Goal: Transaction & Acquisition: Purchase product/service

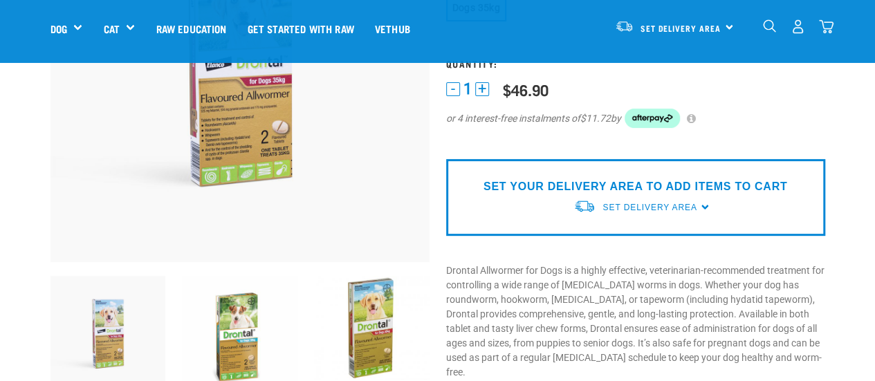
scroll to position [17, 0]
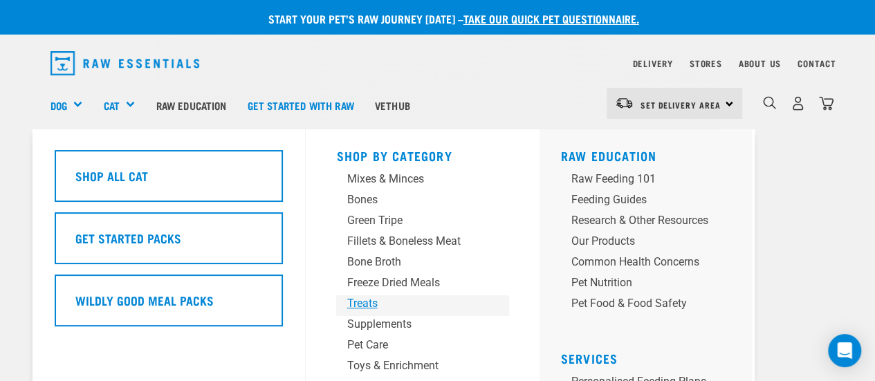
click at [366, 304] on div "Treats" at bounding box center [411, 303] width 129 height 17
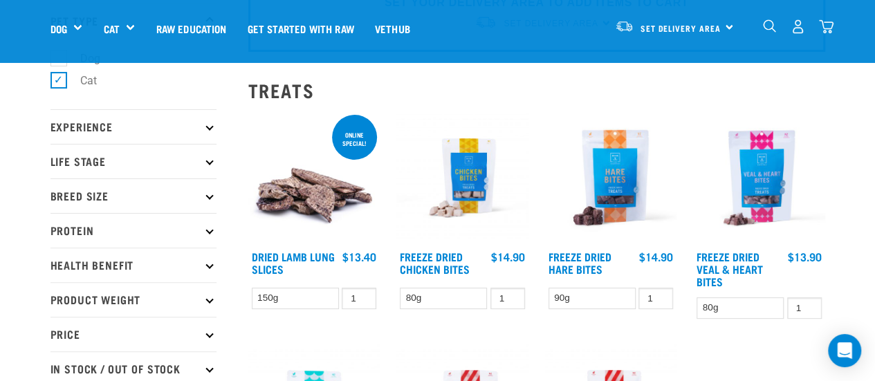
scroll to position [85, 0]
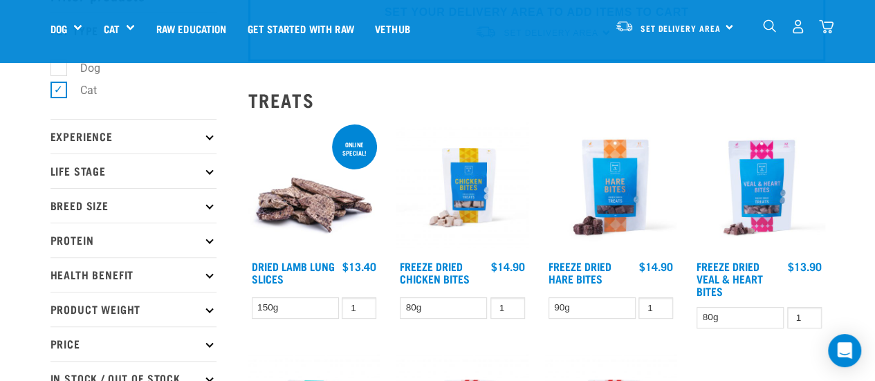
click at [61, 63] on label "Dog" at bounding box center [82, 68] width 48 height 17
click at [60, 63] on input "Dog" at bounding box center [55, 65] width 9 height 9
checkbox input "true"
click at [61, 94] on label "Cat" at bounding box center [80, 90] width 44 height 17
click at [60, 93] on input "Cat" at bounding box center [55, 88] width 9 height 9
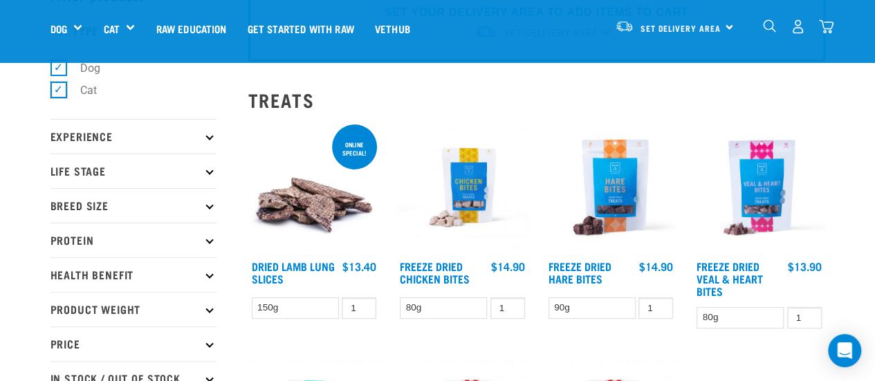
checkbox input "false"
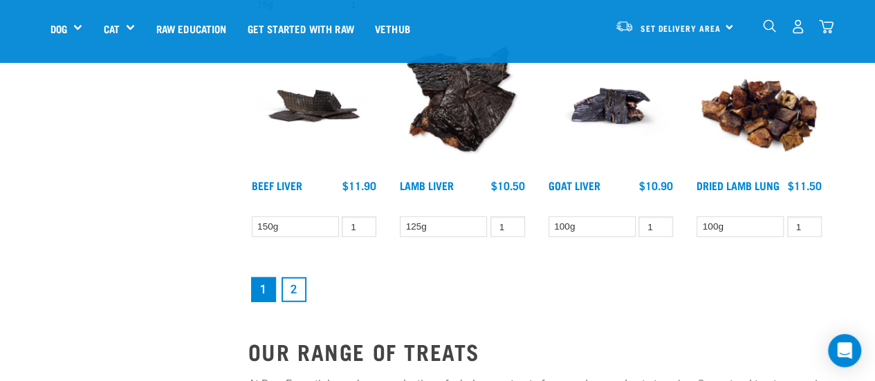
scroll to position [1775, 0]
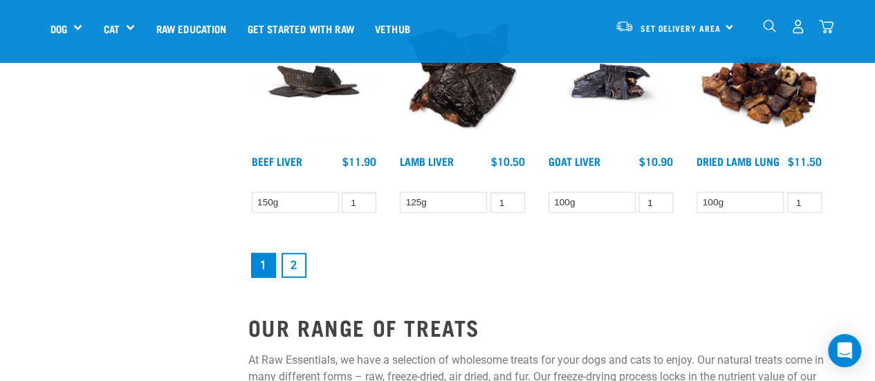
click at [296, 261] on link "2" at bounding box center [294, 265] width 25 height 25
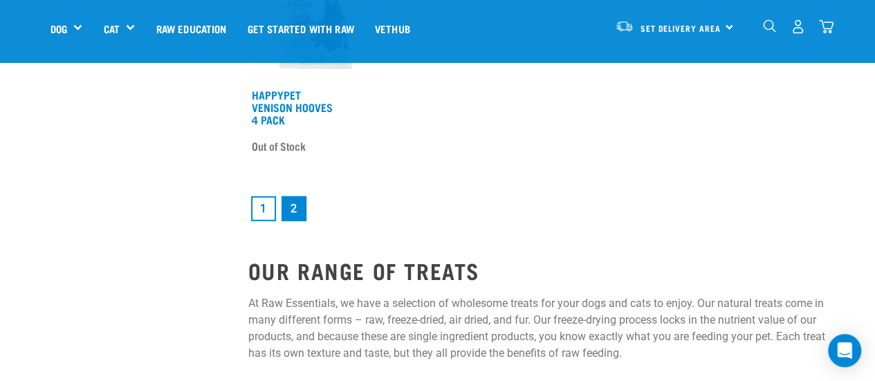
scroll to position [1756, 0]
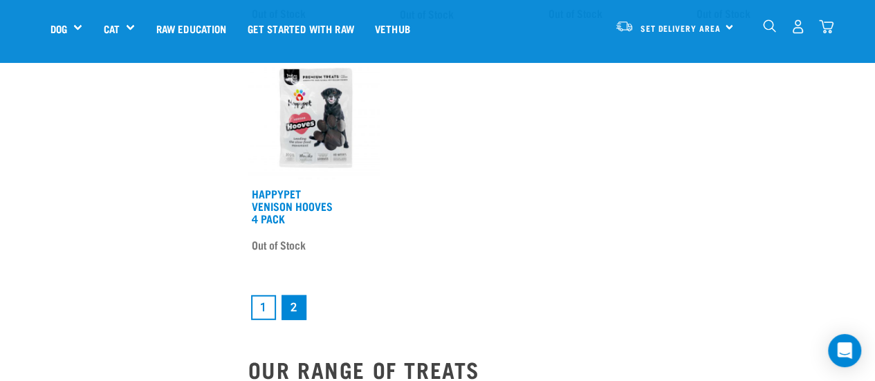
click at [267, 311] on link "1" at bounding box center [263, 307] width 25 height 25
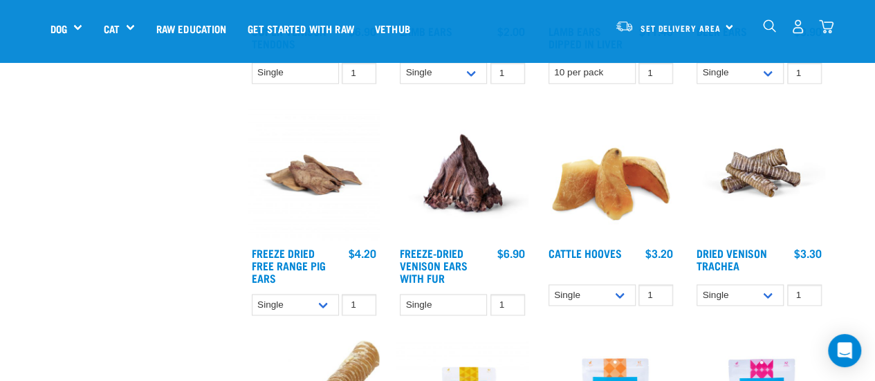
scroll to position [1035, 0]
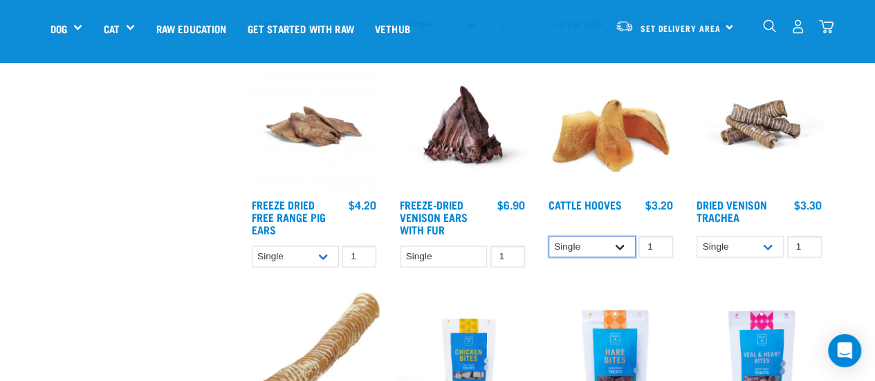
click at [622, 247] on select "Single 10 per pack Bulk (30 pack)" at bounding box center [592, 246] width 87 height 21
click at [549, 236] on select "Single 10 per pack Bulk (30 pack)" at bounding box center [592, 246] width 87 height 21
click at [617, 246] on select "Single 10 per pack Bulk (30 pack)" at bounding box center [592, 246] width 87 height 21
click at [549, 236] on select "Single 10 per pack Bulk (30 pack)" at bounding box center [592, 246] width 87 height 21
click at [579, 241] on select "Single 10 per pack Bulk (30 pack)" at bounding box center [592, 246] width 87 height 21
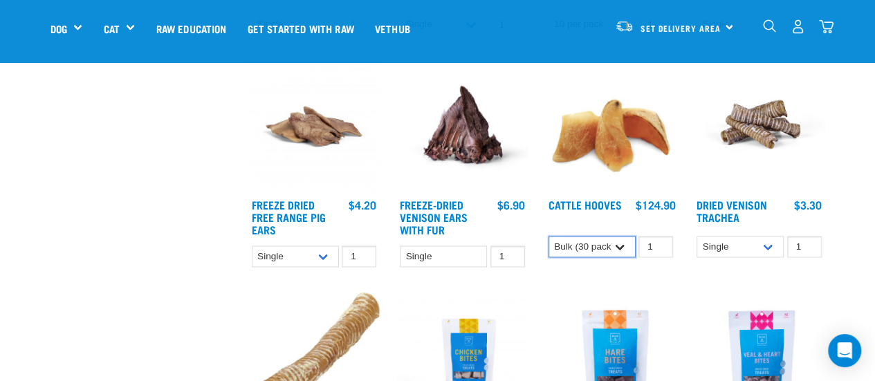
click at [549, 236] on select "Single 10 per pack Bulk (30 pack)" at bounding box center [592, 246] width 87 height 21
click at [626, 242] on select "Single 10 per pack Bulk (30 pack)" at bounding box center [592, 246] width 87 height 21
select select "311894"
click at [549, 236] on select "Single 10 per pack Bulk (30 pack)" at bounding box center [592, 246] width 87 height 21
click at [635, 188] on img at bounding box center [611, 126] width 132 height 132
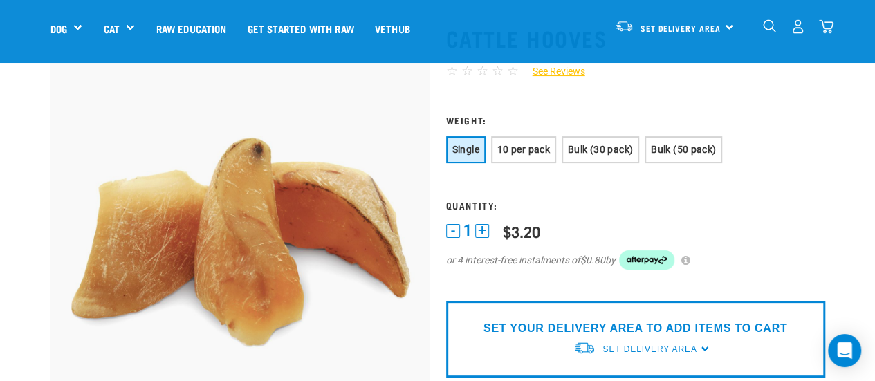
scroll to position [93, 0]
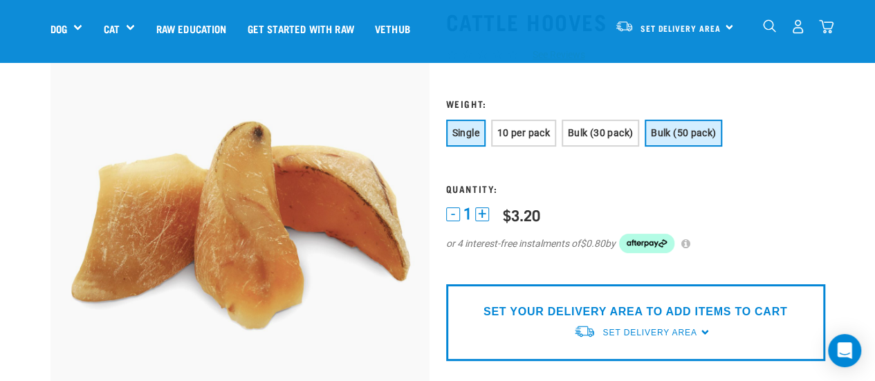
click at [679, 132] on span "Bulk (50 pack)" at bounding box center [683, 132] width 65 height 11
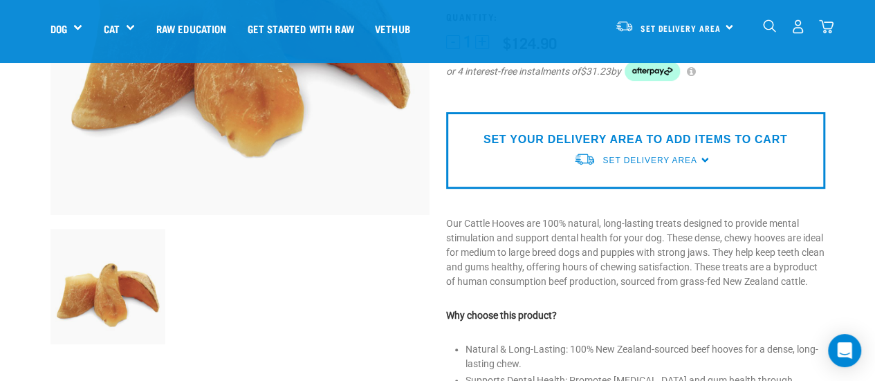
scroll to position [302, 0]
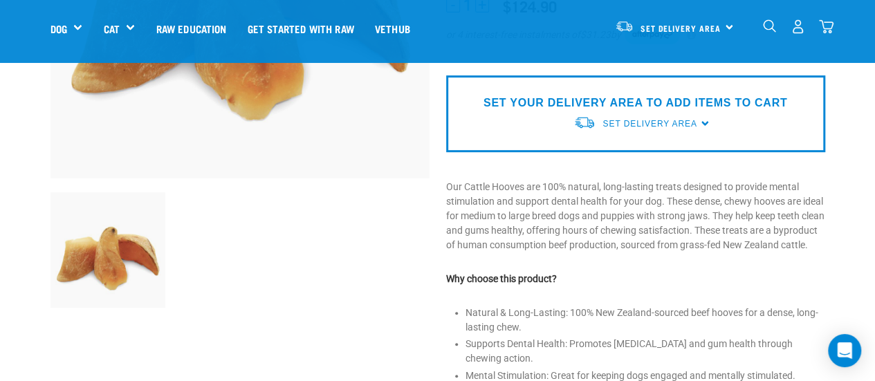
click at [790, 105] on div "SET YOUR DELIVERY AREA TO ADD ITEMS TO CART Set Delivery Area [GEOGRAPHIC_DATA]…" at bounding box center [635, 113] width 379 height 77
click at [677, 125] on span "Set Delivery Area" at bounding box center [650, 124] width 94 height 10
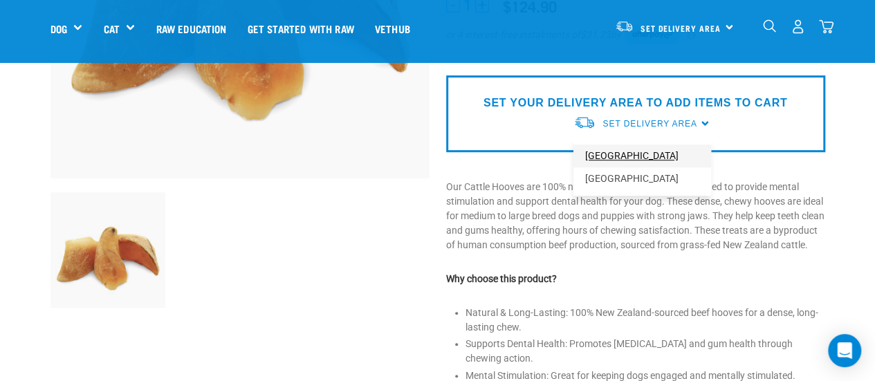
click at [653, 152] on link "[GEOGRAPHIC_DATA]" at bounding box center [643, 156] width 138 height 23
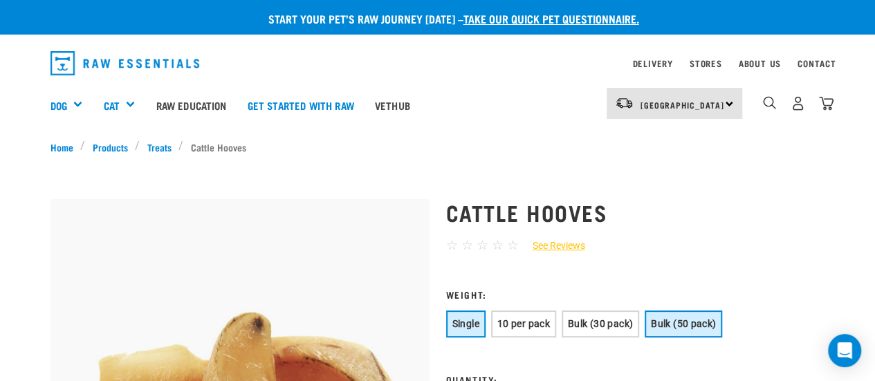
click at [713, 324] on span "Bulk (50 pack)" at bounding box center [683, 323] width 65 height 11
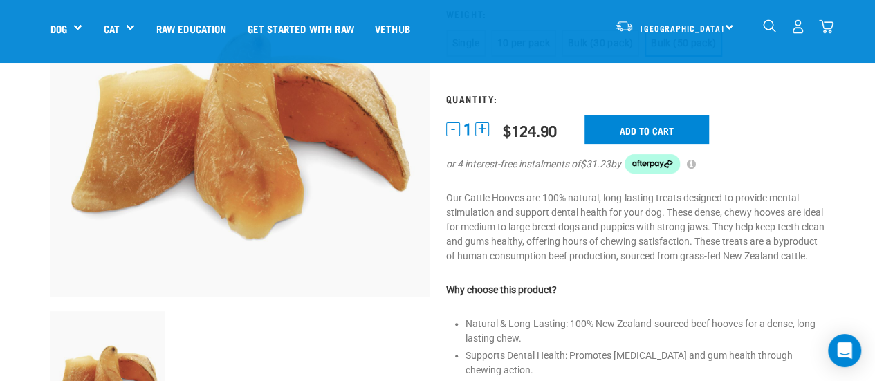
scroll to position [191, 0]
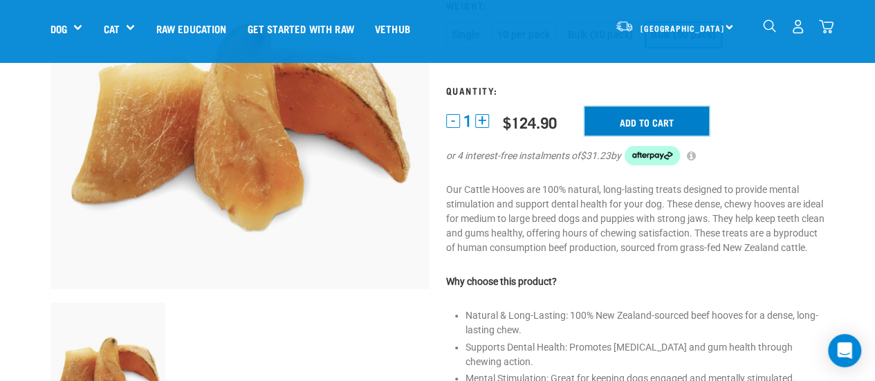
click at [664, 131] on input "Add to cart" at bounding box center [647, 121] width 125 height 29
click at [825, 27] on img "dropdown navigation" at bounding box center [826, 26] width 15 height 15
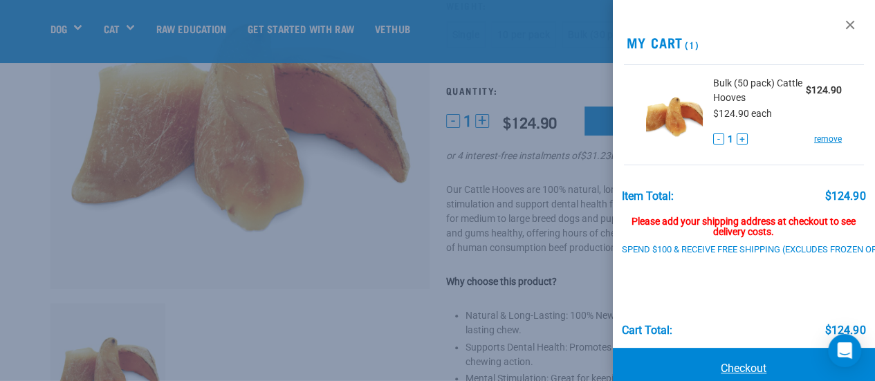
click at [706, 355] on link "Checkout" at bounding box center [744, 369] width 263 height 42
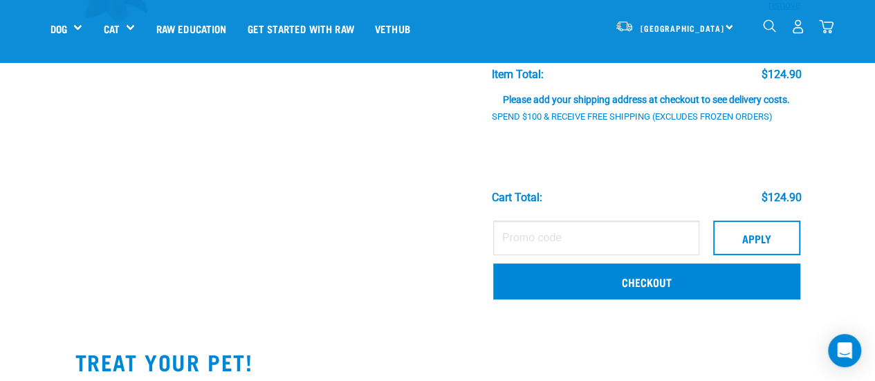
scroll to position [163, 0]
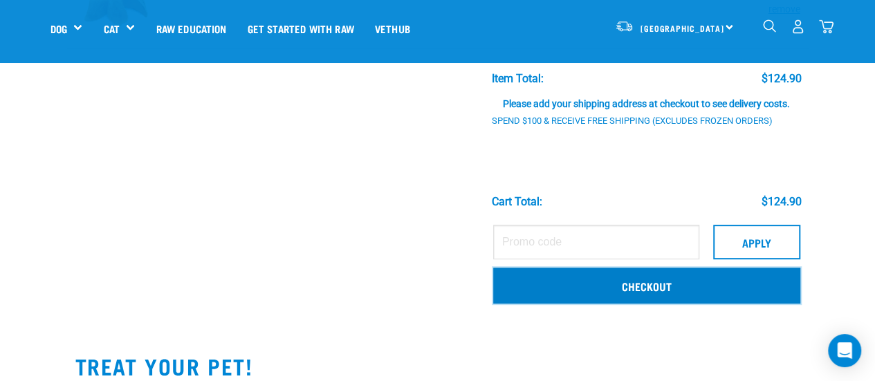
click at [773, 286] on link "Checkout" at bounding box center [646, 286] width 307 height 36
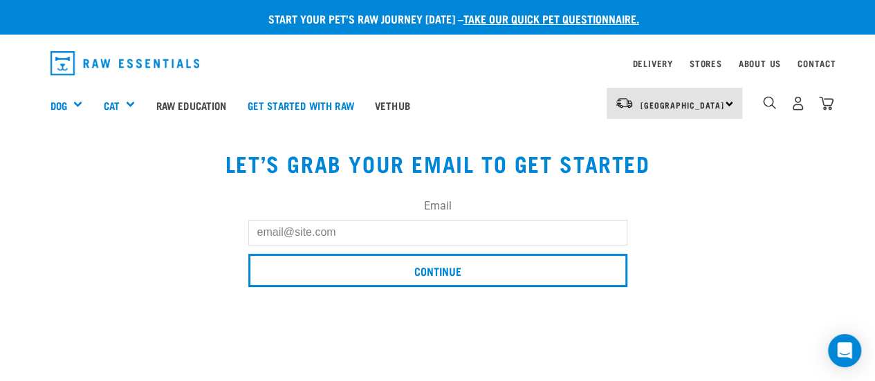
drag, startPoint x: 403, startPoint y: 233, endPoint x: 369, endPoint y: 231, distance: 33.3
click at [369, 231] on input "Email" at bounding box center [437, 232] width 379 height 25
type input "roanna.mcleod@gmail.com"
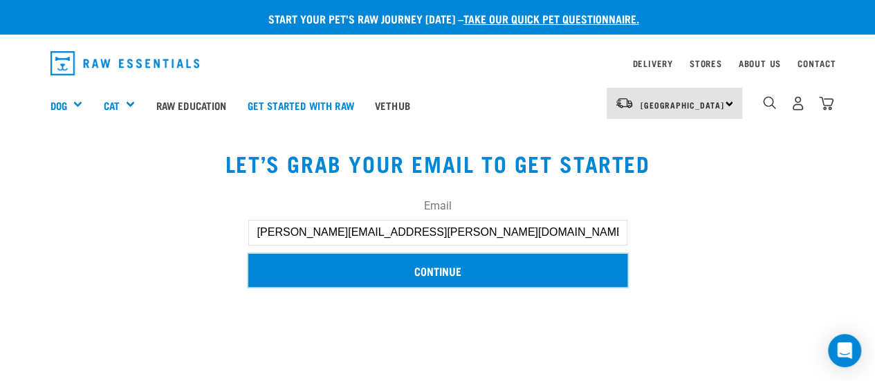
click at [369, 266] on input "Continue" at bounding box center [437, 270] width 379 height 33
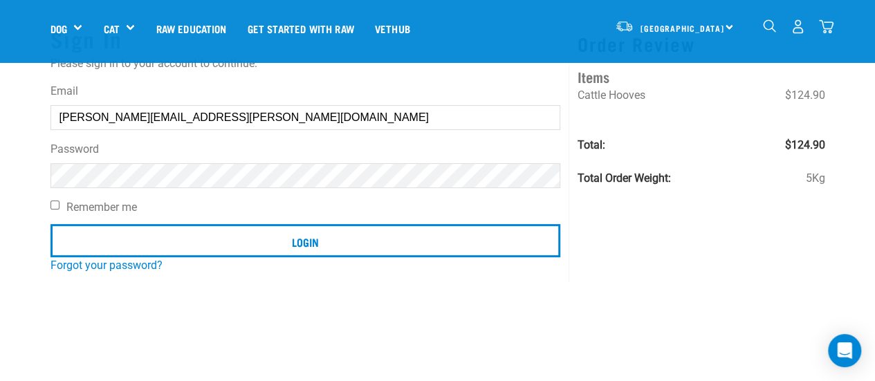
scroll to position [151, 0]
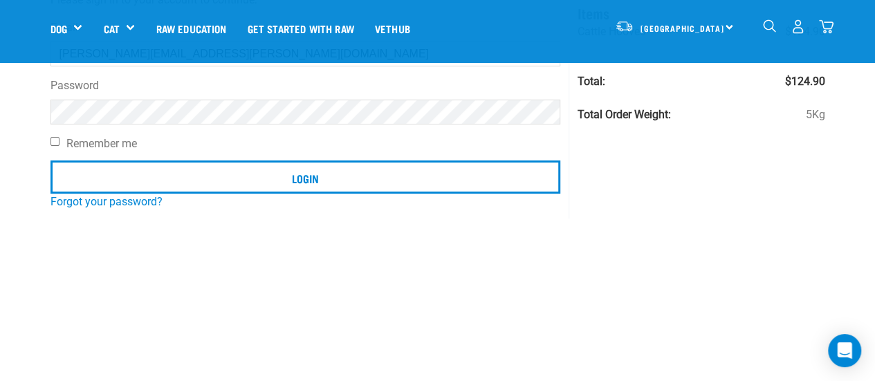
click at [101, 147] on label "Remember me" at bounding box center [306, 144] width 511 height 17
click at [60, 146] on input "Remember me" at bounding box center [55, 141] width 9 height 9
checkbox input "true"
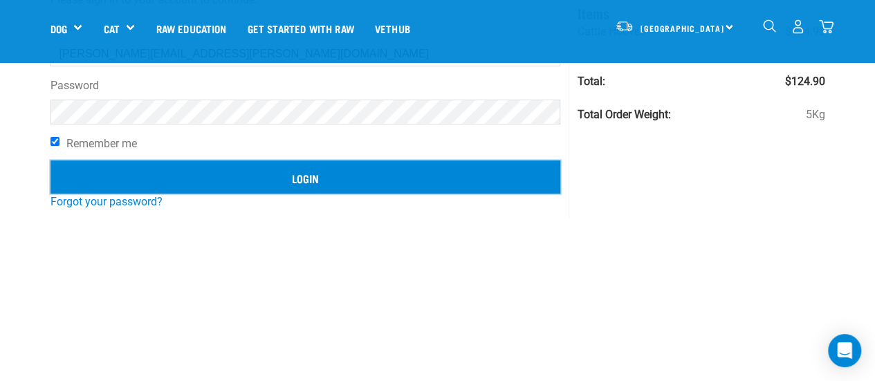
click at [134, 192] on input "Login" at bounding box center [306, 177] width 511 height 33
click at [166, 174] on input "Login" at bounding box center [306, 177] width 511 height 33
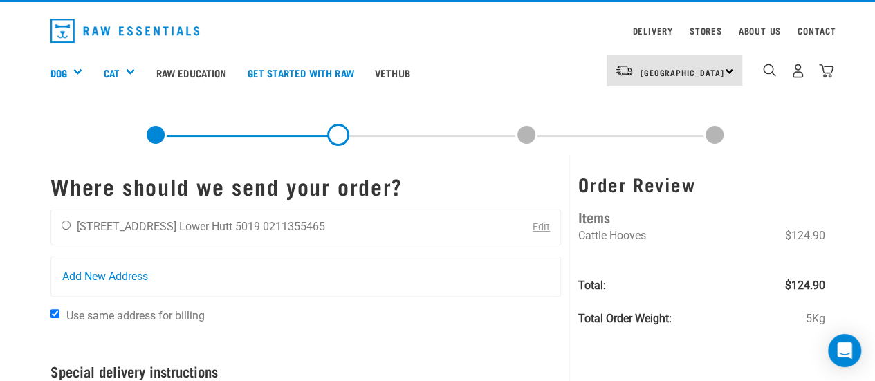
scroll to position [21, 0]
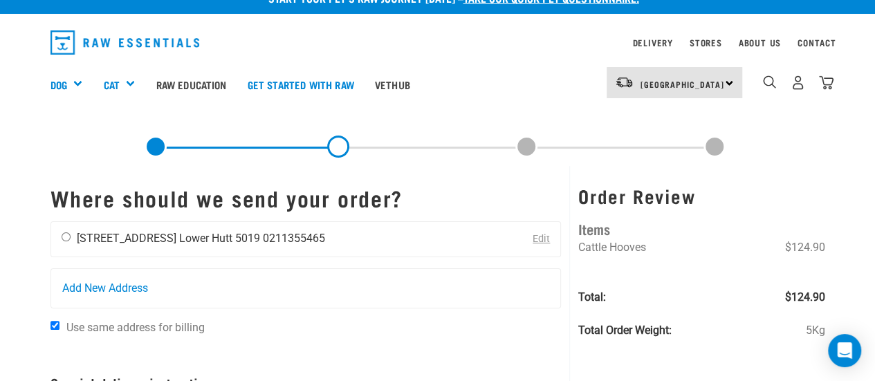
click at [64, 234] on input "radio" at bounding box center [66, 236] width 9 height 9
radio input "true"
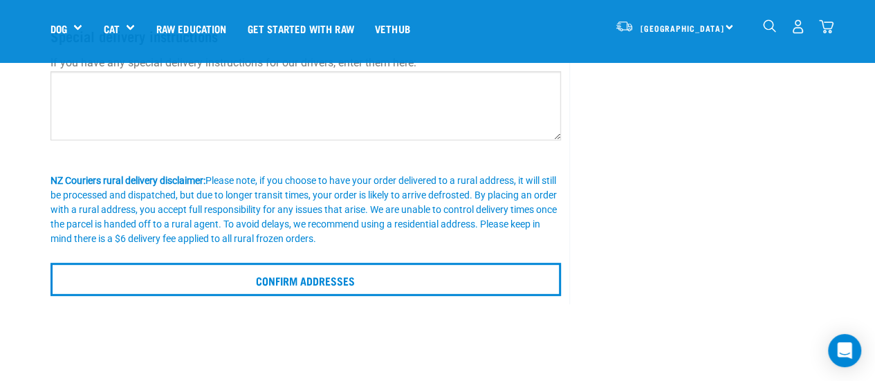
scroll to position [273, 0]
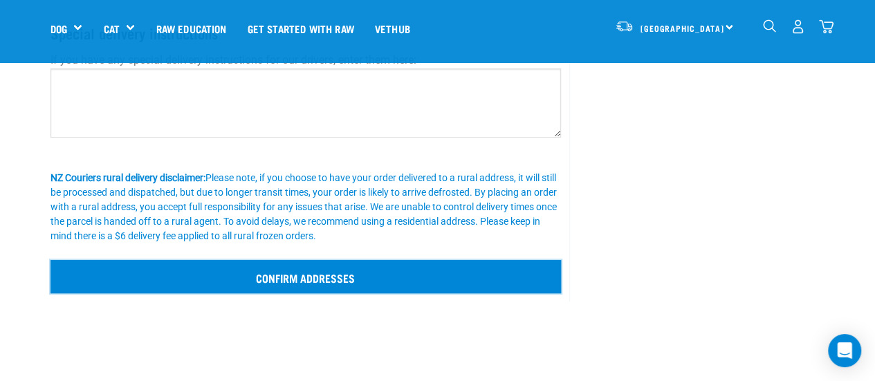
click at [455, 273] on input "Confirm addresses" at bounding box center [306, 276] width 511 height 33
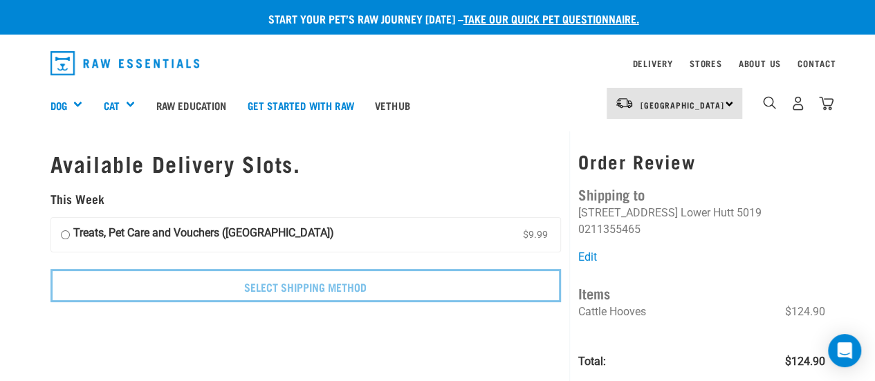
click at [615, 134] on div "Order Review Shipping to [PERSON_NAME] [STREET_ADDRESS] [GEOGRAPHIC_DATA] 5019 …" at bounding box center [701, 283] width 264 height 304
click at [506, 222] on label "Treats, Pet Care and Vouchers ([GEOGRAPHIC_DATA]) $9.99" at bounding box center [306, 235] width 510 height 35
click at [70, 225] on input "Treats, Pet Care and Vouchers ([GEOGRAPHIC_DATA]) $9.99" at bounding box center [65, 235] width 9 height 21
radio input "true"
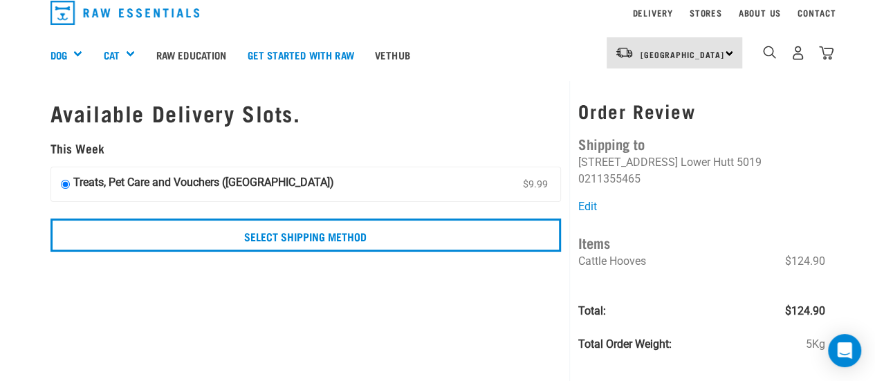
scroll to position [27, 0]
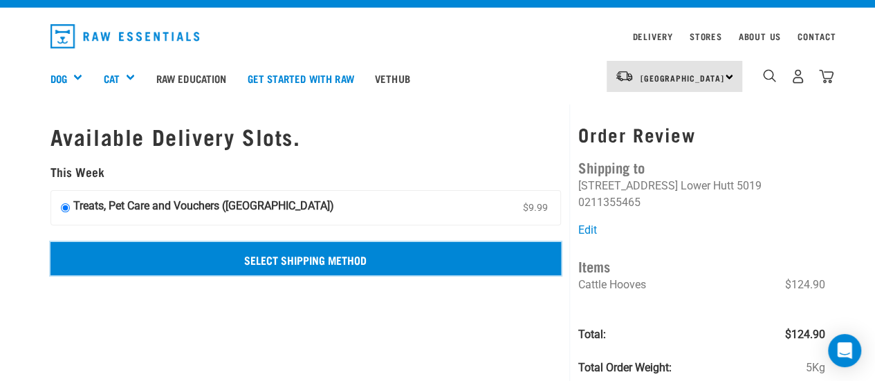
click at [384, 252] on input "Select Shipping Method" at bounding box center [306, 258] width 511 height 33
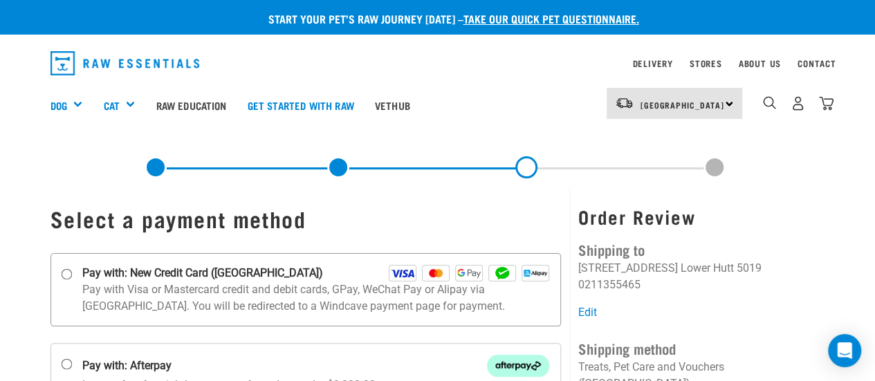
click at [283, 295] on p "Pay with Visa or Mastercard credit and debit cards, GPay, WeChat Pay or Alipay …" at bounding box center [316, 298] width 468 height 33
click at [72, 280] on input "Pay with: New Credit Card ([GEOGRAPHIC_DATA])" at bounding box center [66, 273] width 11 height 11
radio input "true"
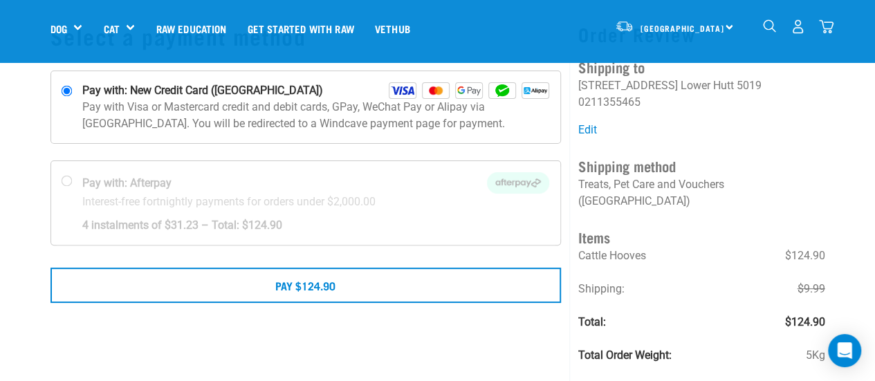
scroll to position [88, 0]
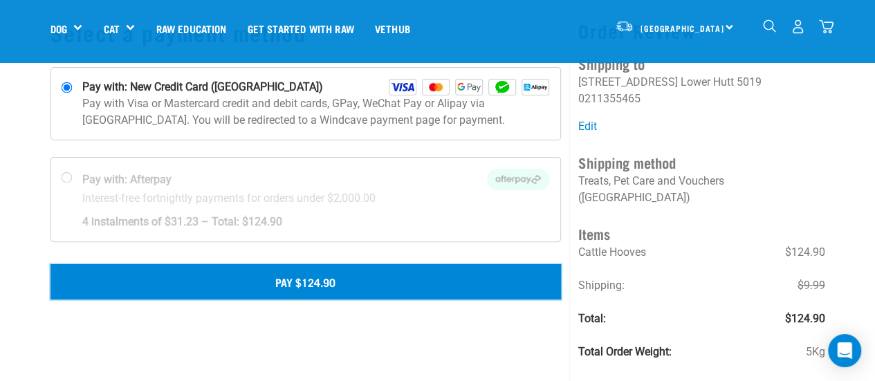
click at [410, 280] on button "Pay $124.90" at bounding box center [306, 281] width 511 height 35
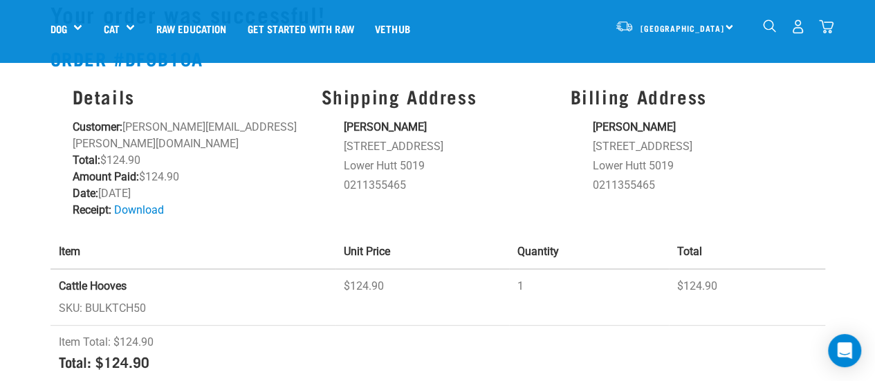
scroll to position [50, 0]
